Goal: Transaction & Acquisition: Book appointment/travel/reservation

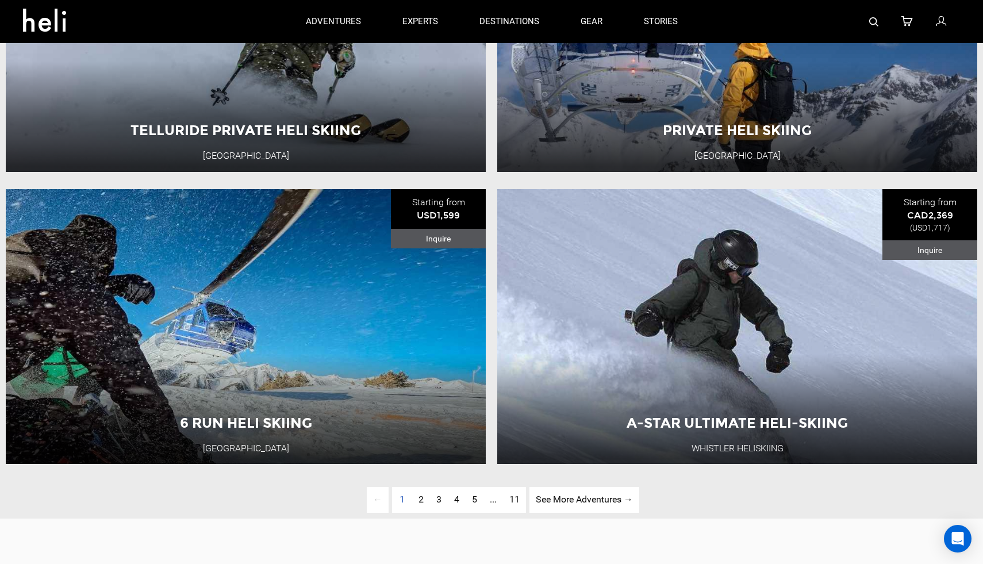
scroll to position [2895, 0]
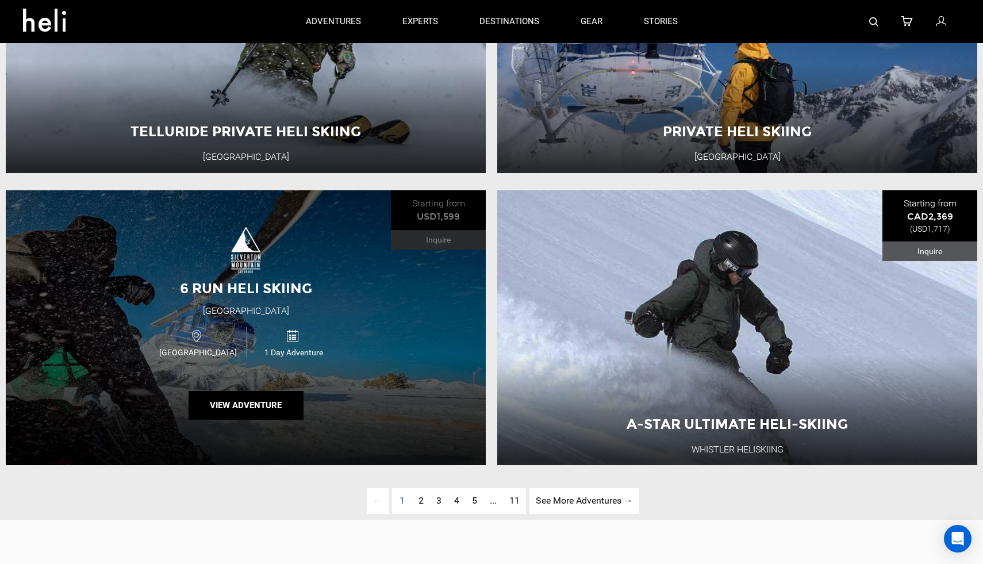
click at [435, 283] on div "6 Run Heli Skiing Silverton Mountain USA 1 Day Adventure View Adventure" at bounding box center [246, 327] width 480 height 275
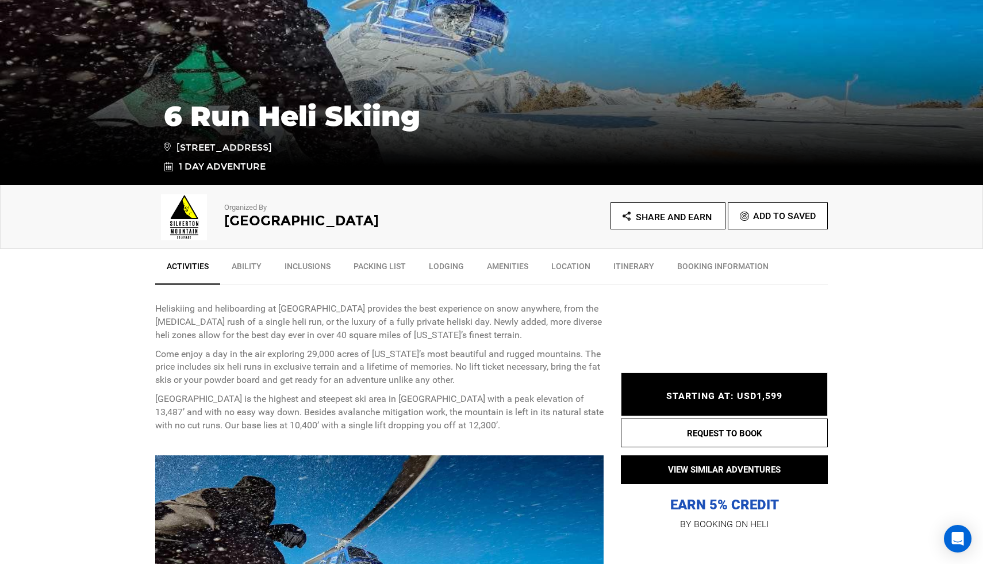
scroll to position [205, 0]
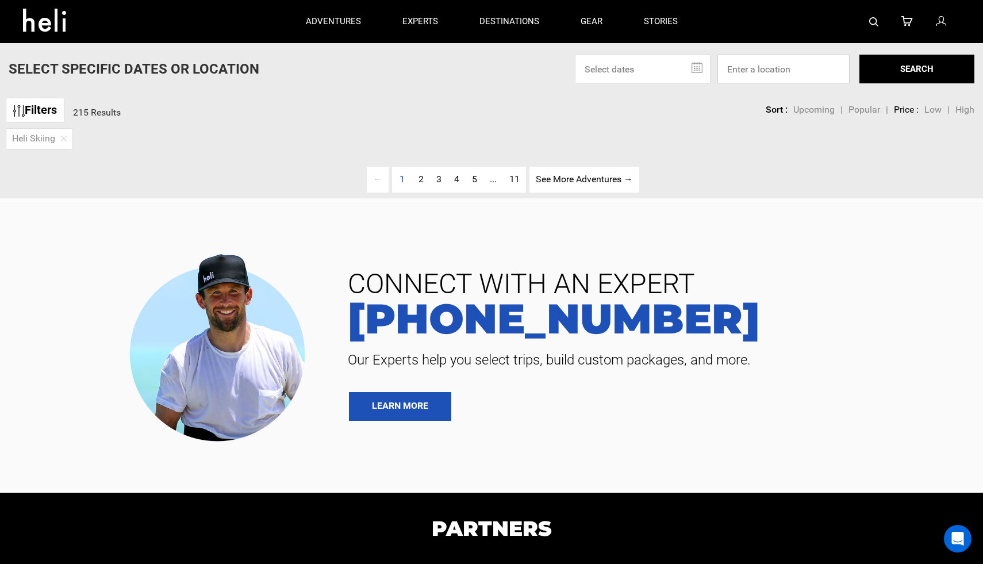
click at [747, 72] on input at bounding box center [783, 69] width 132 height 29
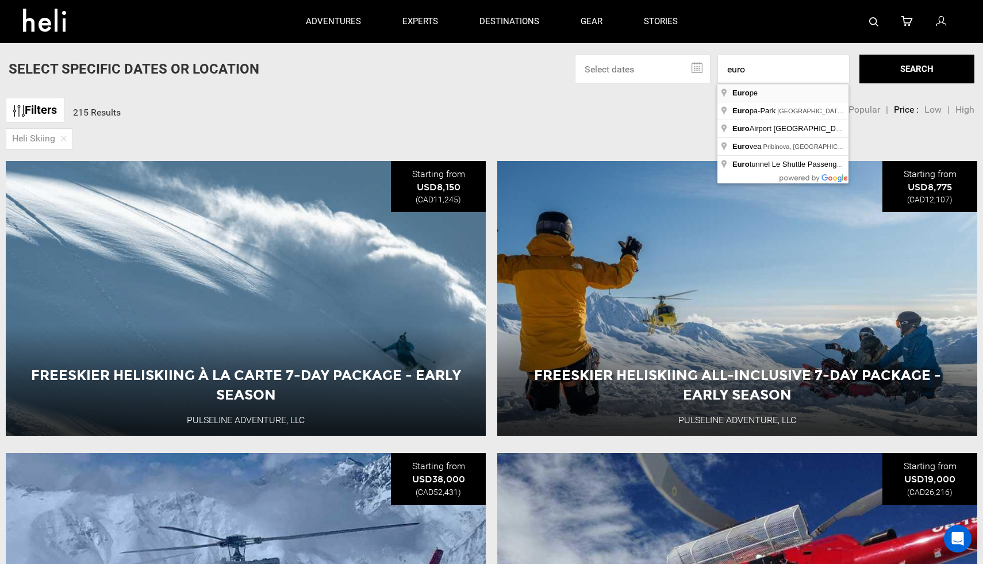
type input "Europe"
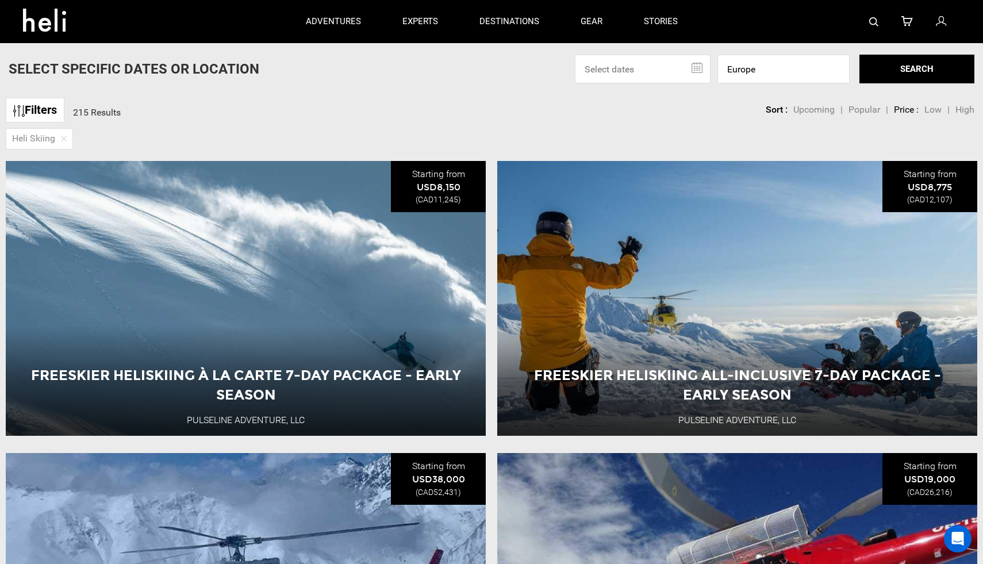
click at [892, 72] on button "SEARCH" at bounding box center [916, 69] width 115 height 29
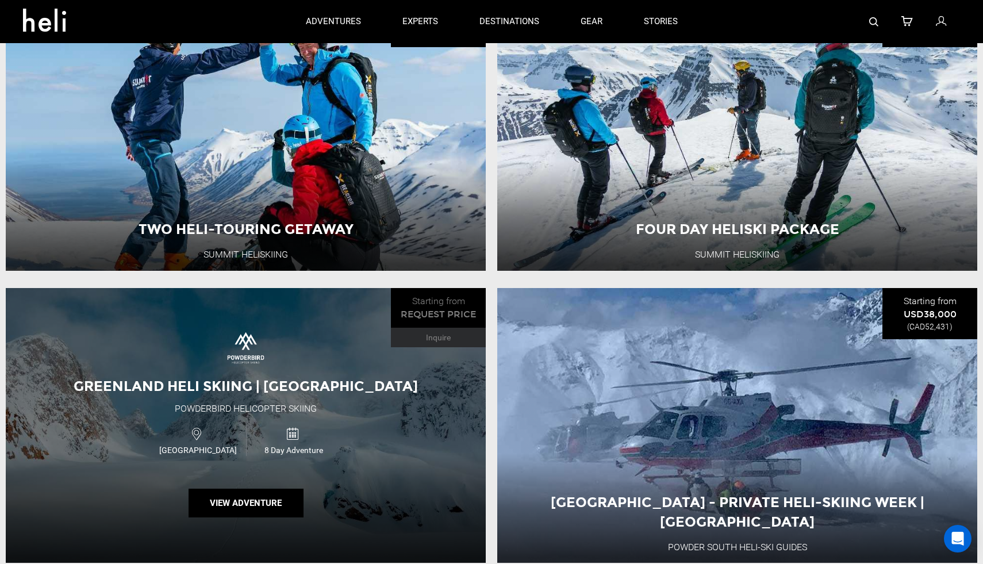
scroll to position [2750, 0]
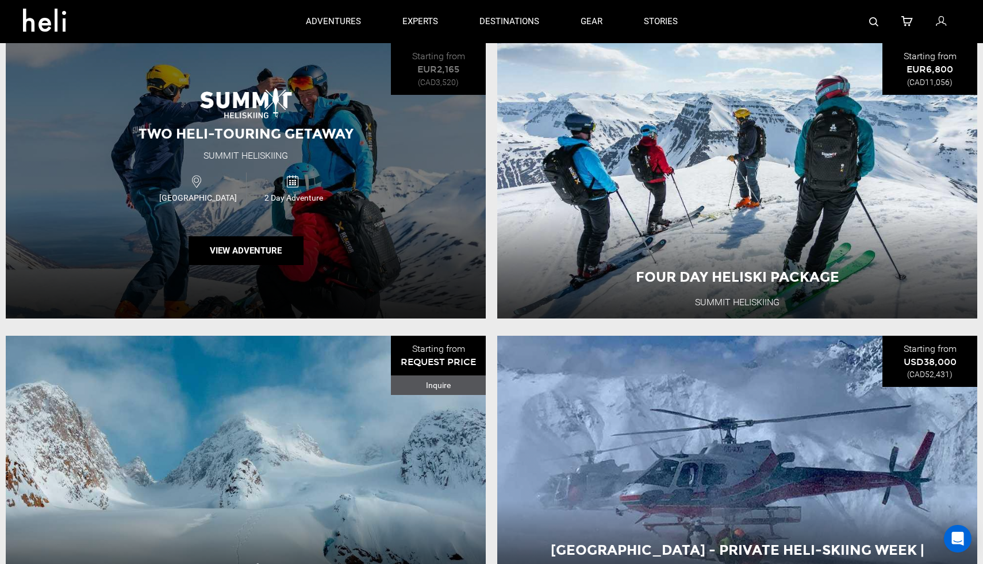
click at [452, 205] on div "Two Heli-Touring Getaway Summit Heliskiing Iceland 2 Day Adventure View Adventu…" at bounding box center [246, 180] width 480 height 275
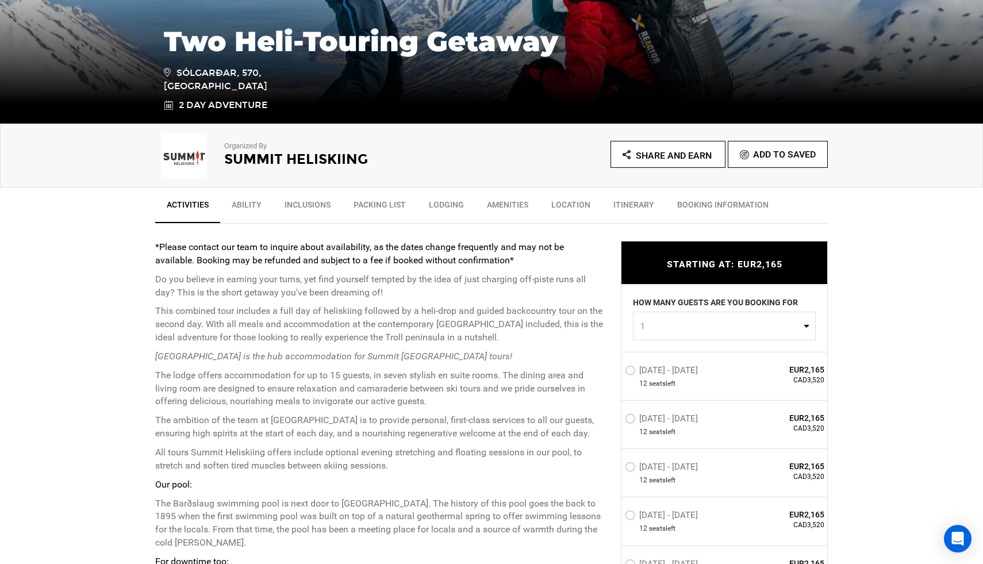
scroll to position [292, 0]
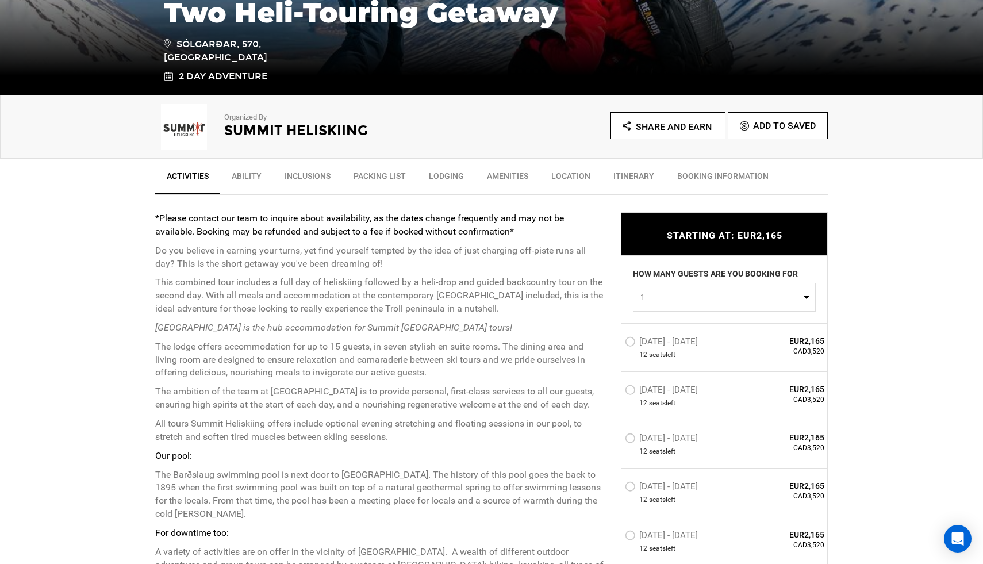
click at [664, 293] on span "1" at bounding box center [720, 296] width 160 height 11
click at [654, 322] on link "1" at bounding box center [724, 325] width 182 height 21
select select "1"
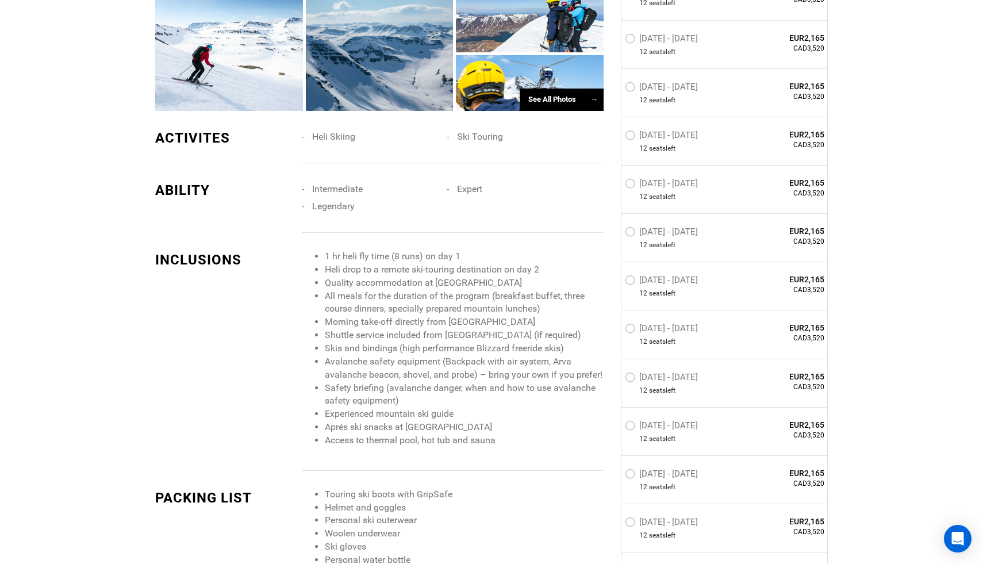
scroll to position [1134, 0]
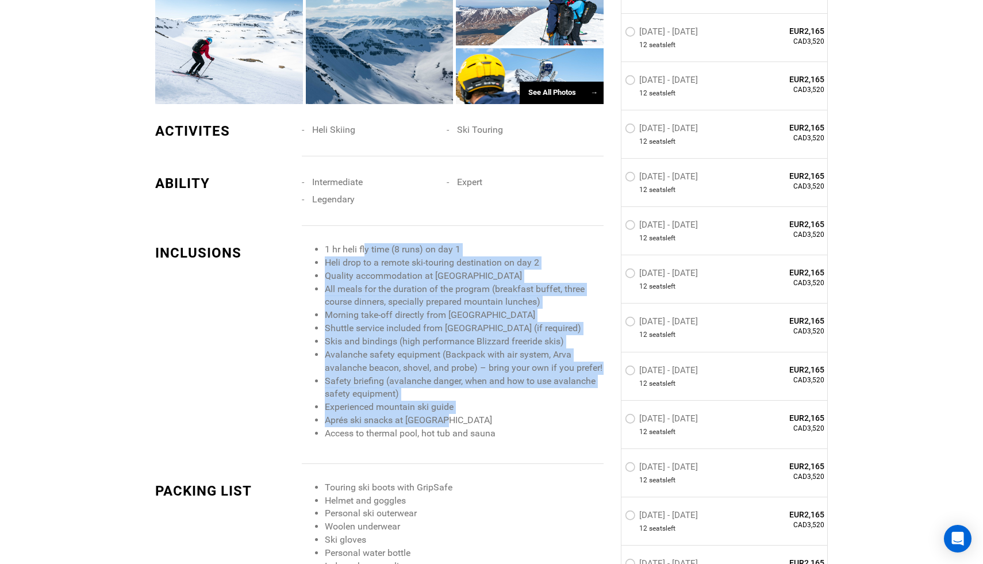
drag, startPoint x: 366, startPoint y: 251, endPoint x: 441, endPoint y: 425, distance: 190.3
click at [441, 425] on ul "1 hr heli fly time (8 runs) on day 1 Heli drop to a remote ski-touring destinat…" at bounding box center [453, 341] width 302 height 197
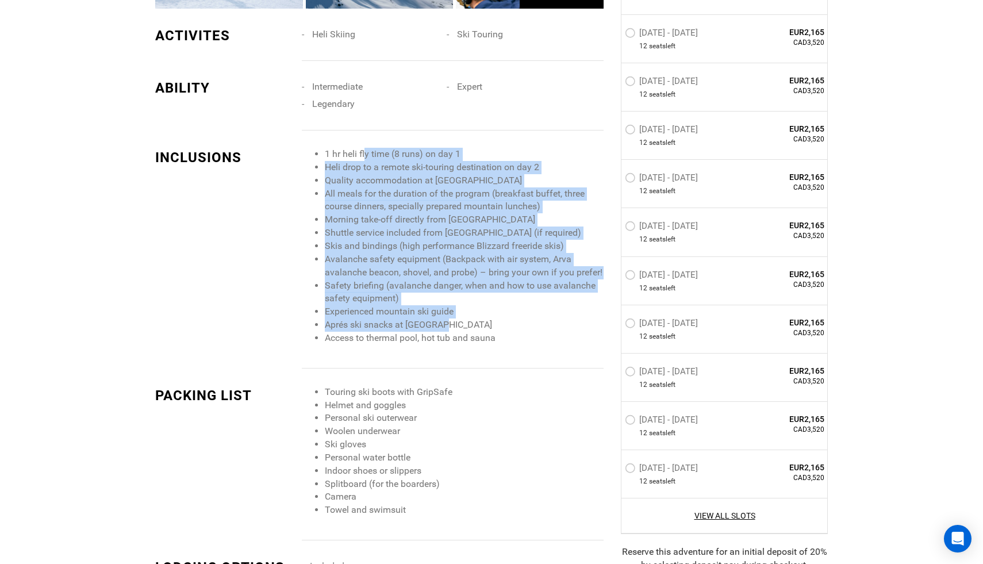
scroll to position [1244, 0]
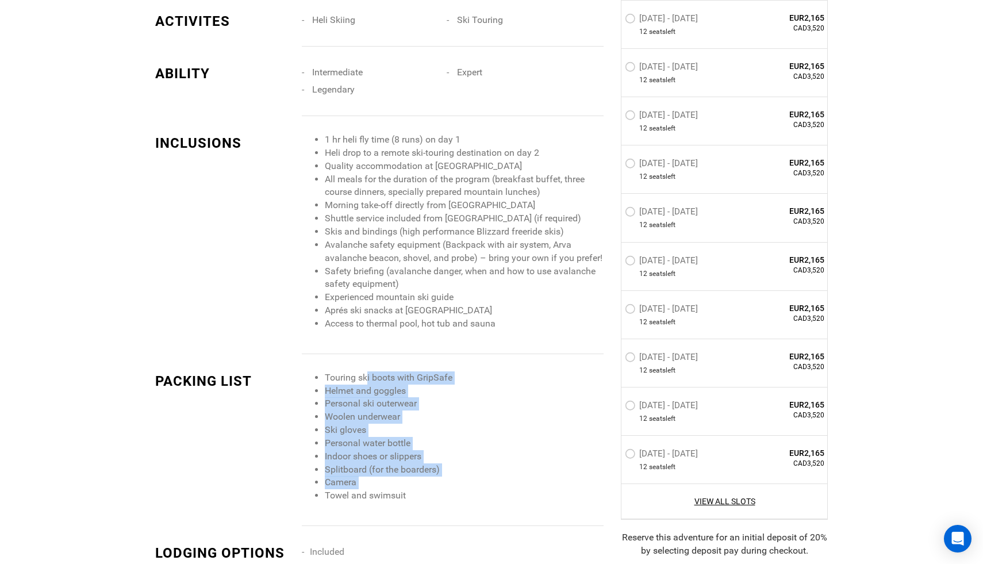
drag, startPoint x: 366, startPoint y: 378, endPoint x: 408, endPoint y: 490, distance: 119.1
click at [408, 490] on ul "Touring ski boots with GripSafe Helmet and goggles Personal ski outerwear Woole…" at bounding box center [453, 436] width 302 height 131
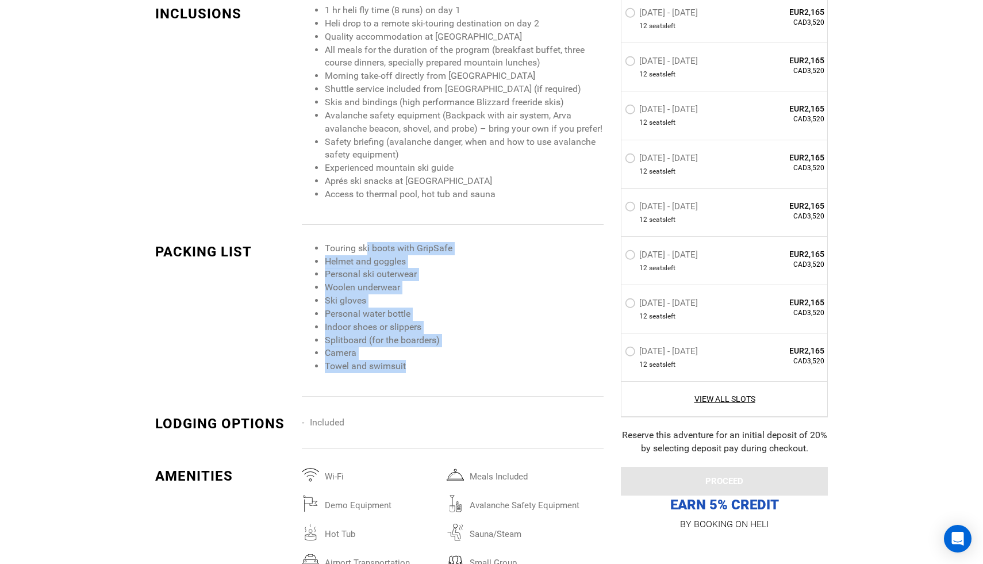
scroll to position [1389, 0]
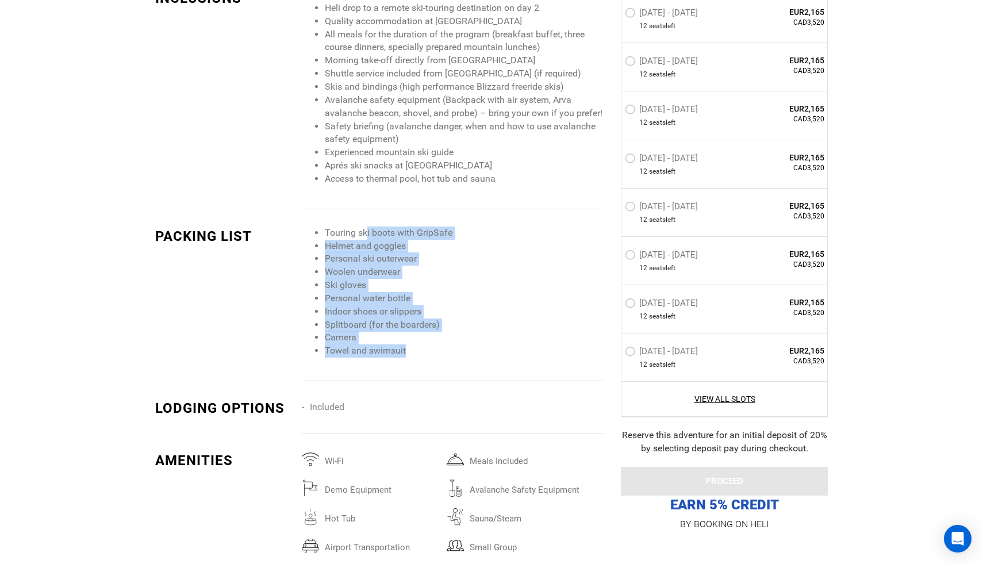
click at [338, 287] on li "Ski gloves" at bounding box center [464, 285] width 279 height 13
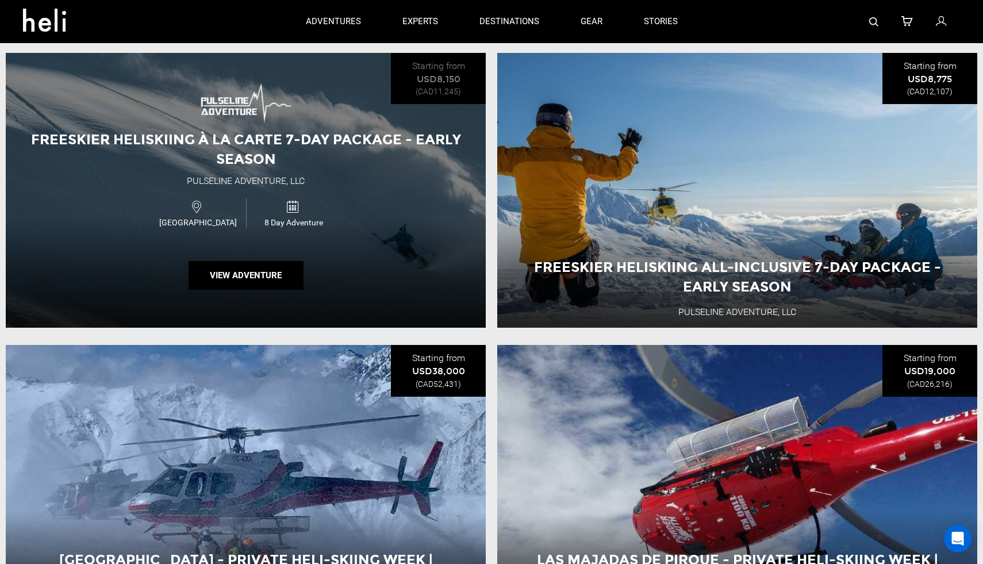
scroll to position [17, 0]
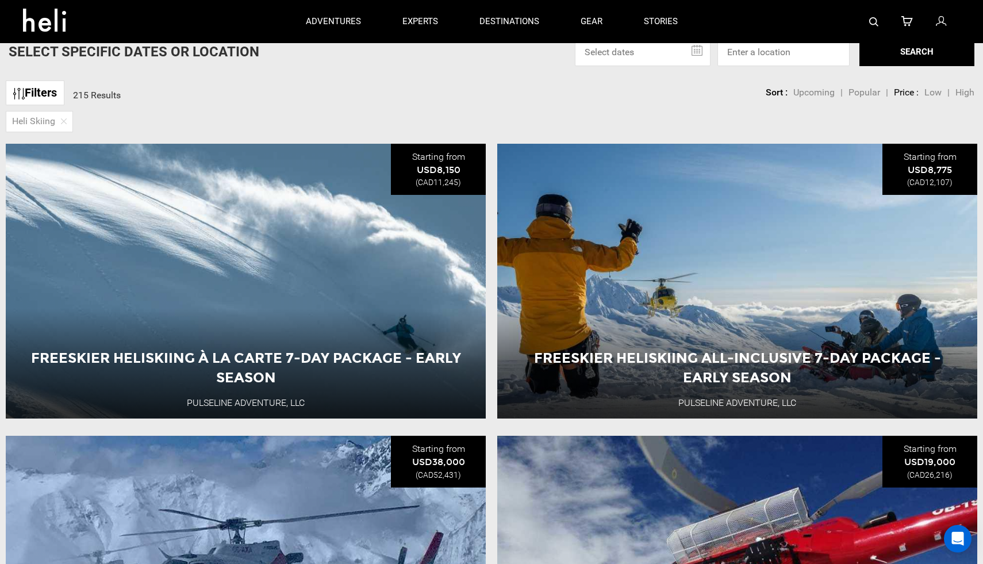
scroll to position [170, 0]
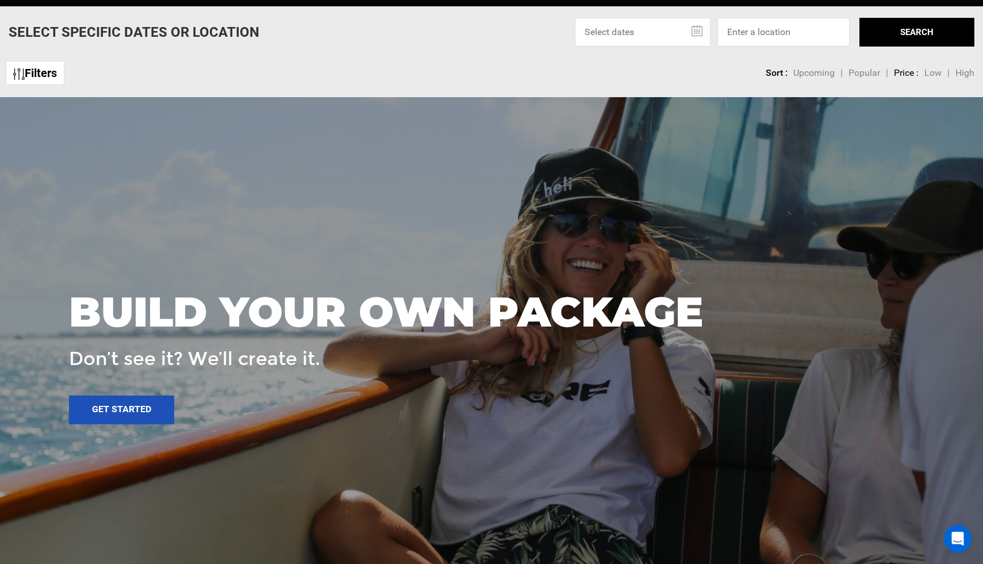
scroll to position [489, 0]
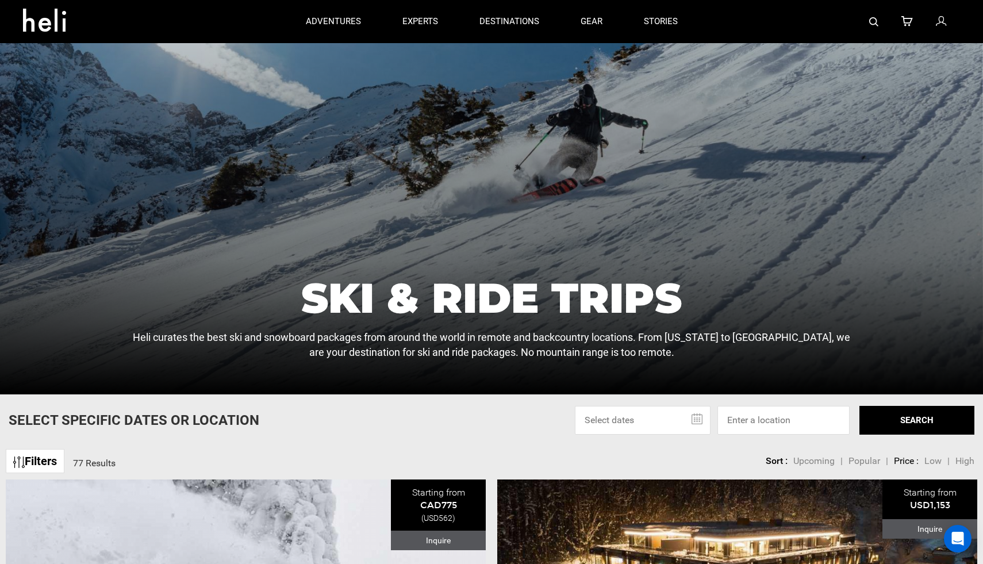
scroll to position [206, 0]
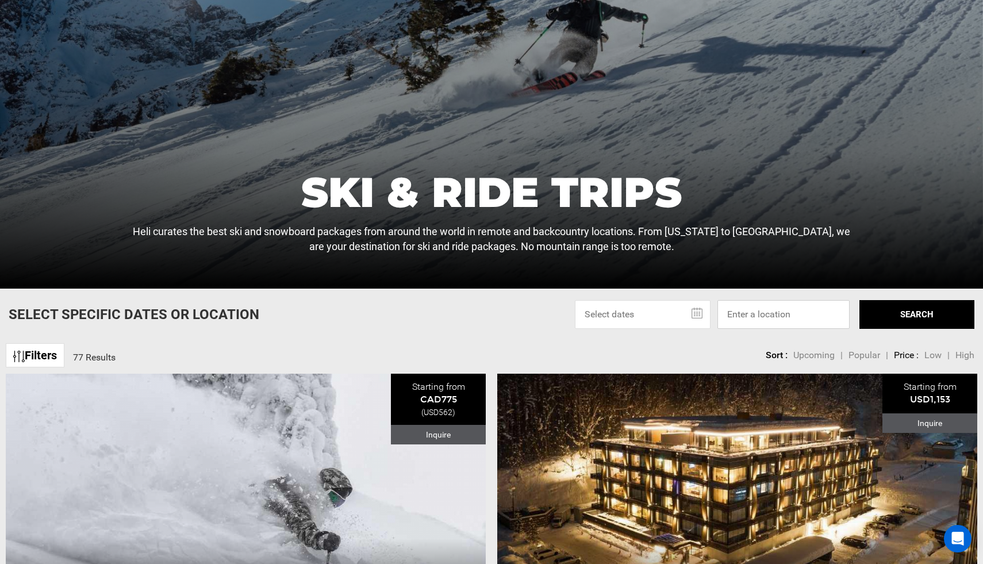
click at [768, 312] on input at bounding box center [783, 314] width 132 height 29
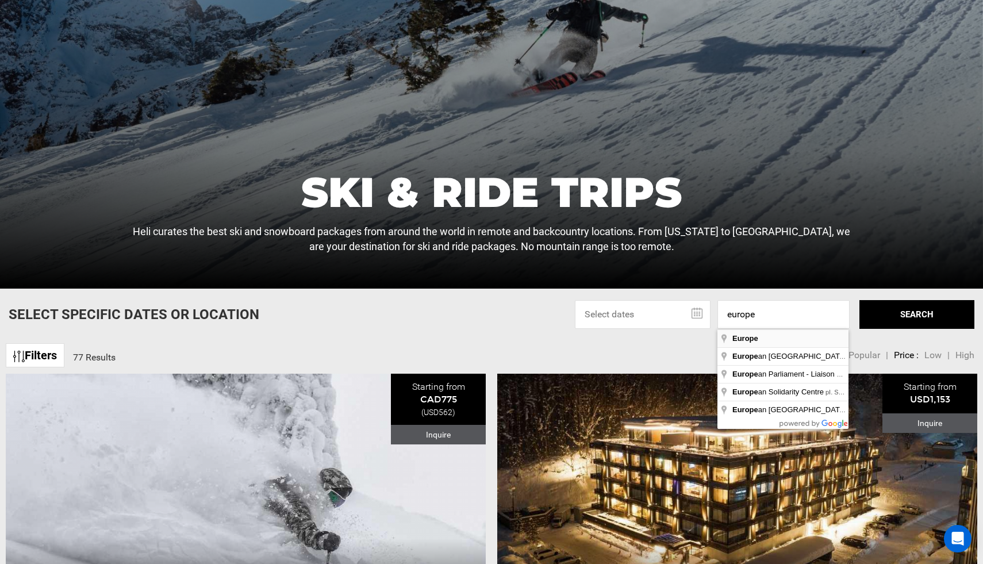
type input "Europe"
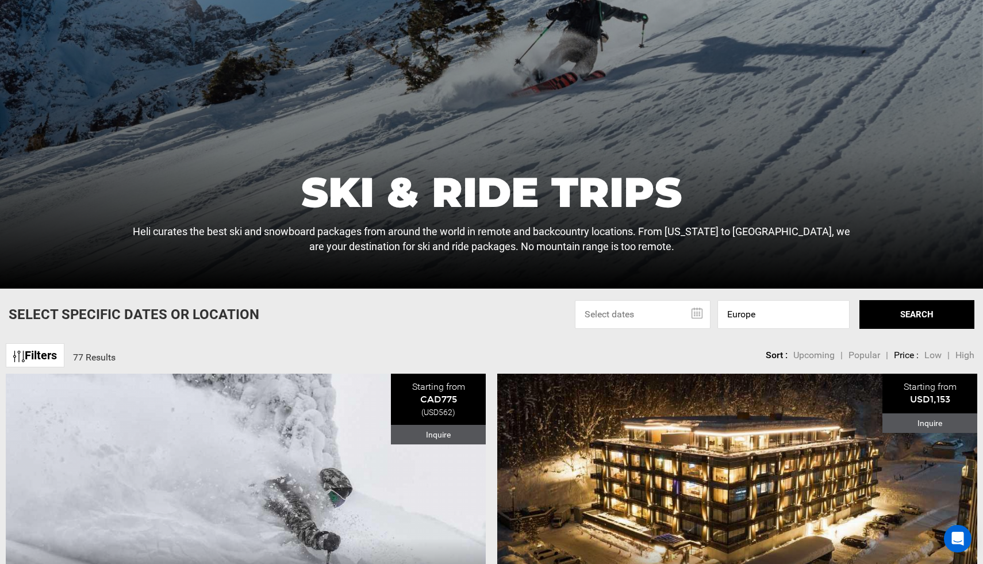
click at [873, 313] on button "SEARCH" at bounding box center [916, 314] width 115 height 29
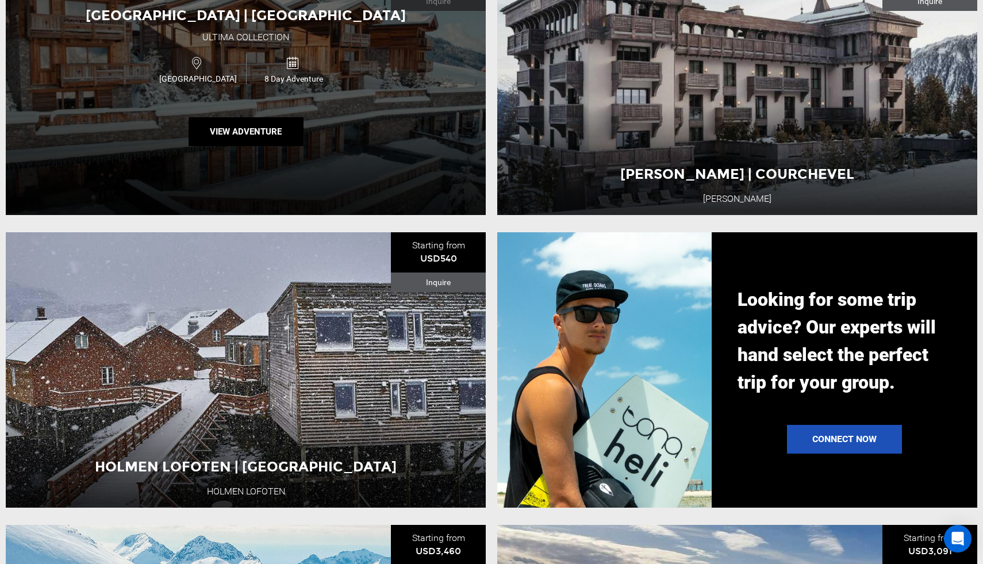
scroll to position [1243, 0]
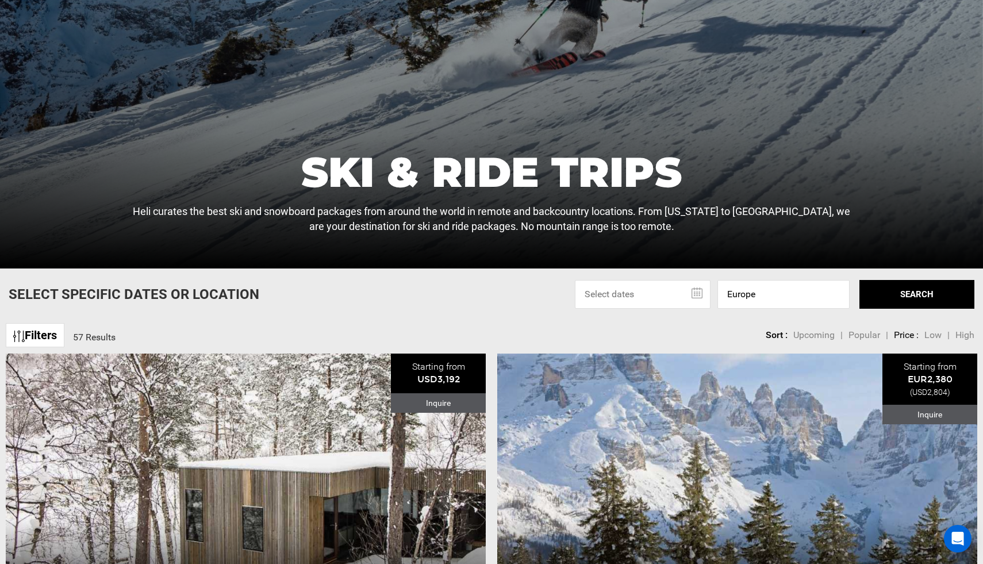
scroll to position [251, 0]
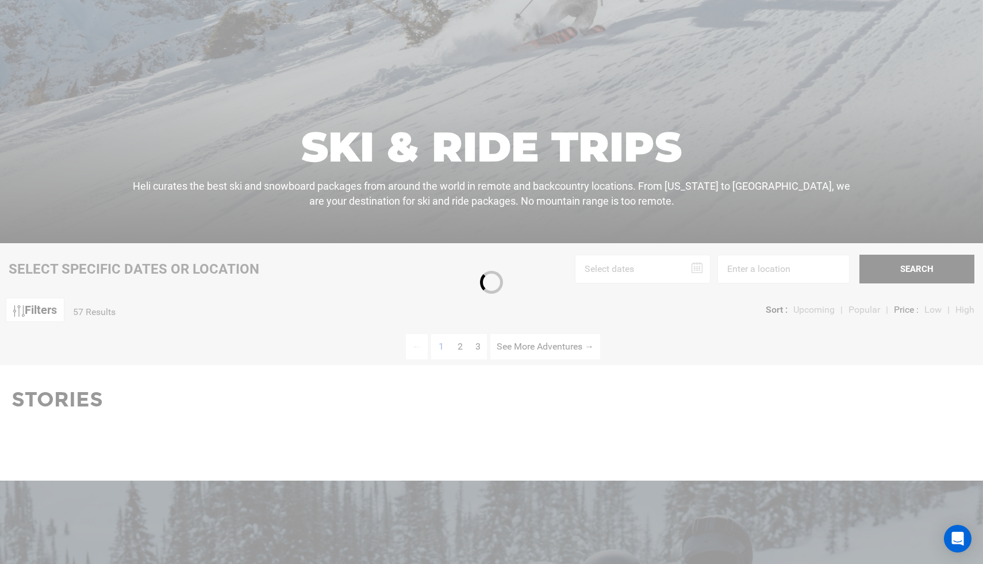
scroll to position [489, 0]
